Goal: Transaction & Acquisition: Download file/media

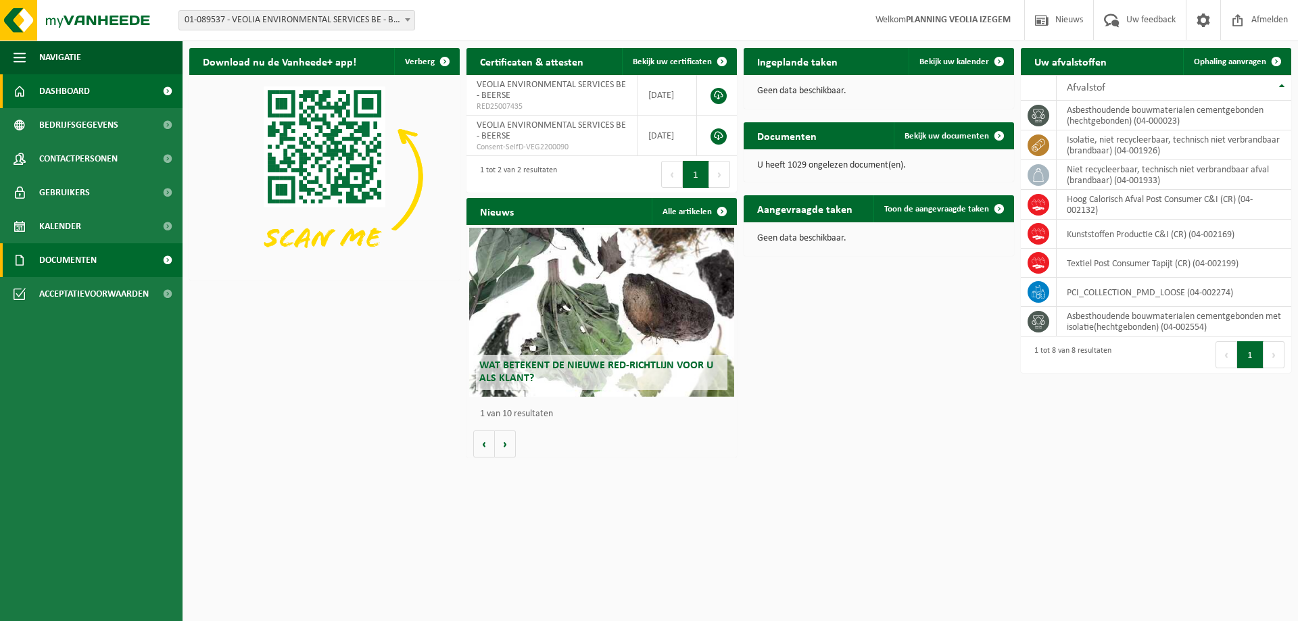
click at [77, 264] on span "Documenten" at bounding box center [67, 260] width 57 height 34
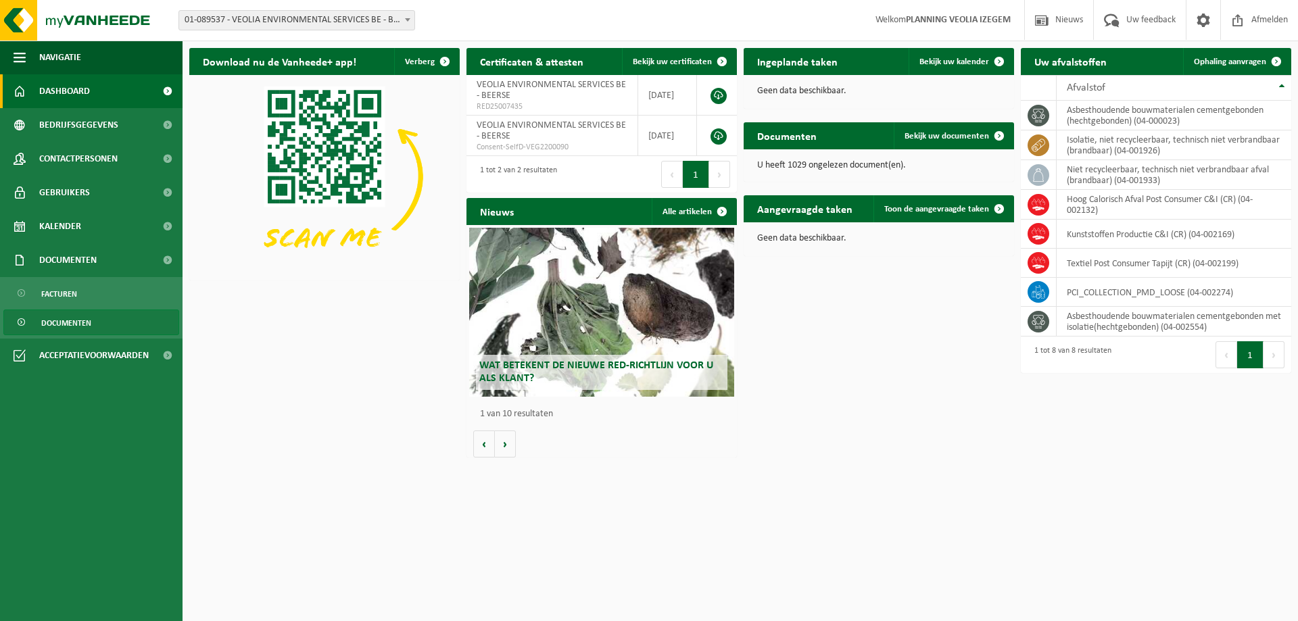
click at [81, 327] on span "Documenten" at bounding box center [66, 323] width 50 height 26
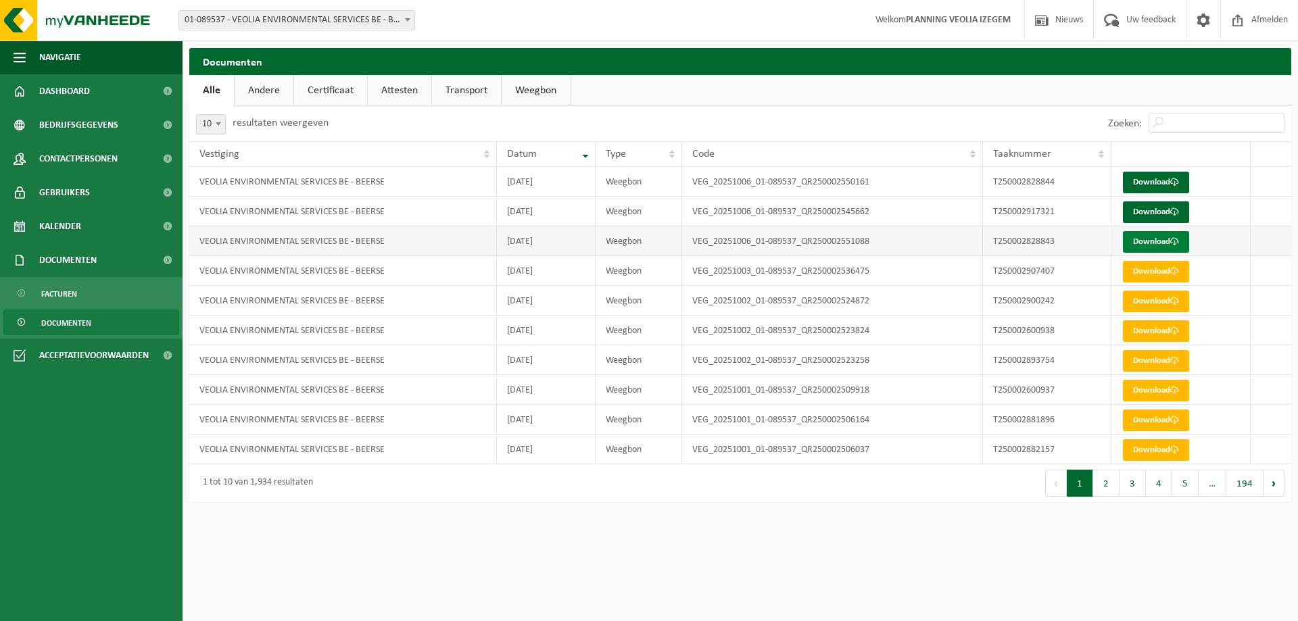
click at [1142, 246] on link "Download" at bounding box center [1156, 242] width 66 height 22
click at [1149, 208] on link "Download" at bounding box center [1156, 212] width 66 height 22
click at [1151, 183] on link "Download" at bounding box center [1156, 183] width 66 height 22
